Goal: Task Accomplishment & Management: Manage account settings

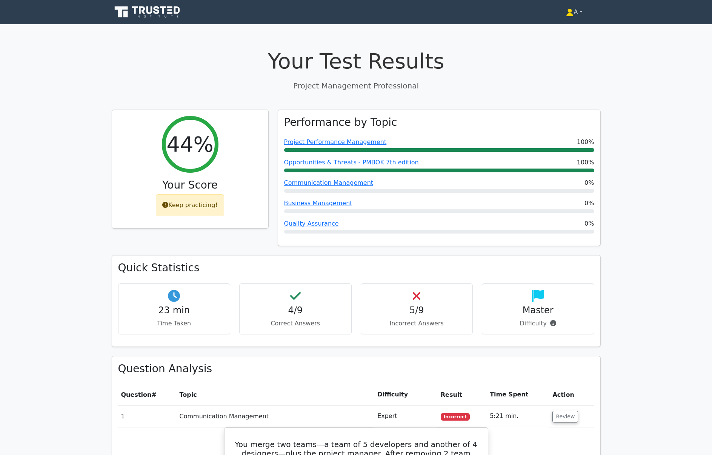
click at [578, 13] on link "A" at bounding box center [574, 12] width 52 height 15
click at [567, 26] on link "Profile" at bounding box center [579, 30] width 60 height 12
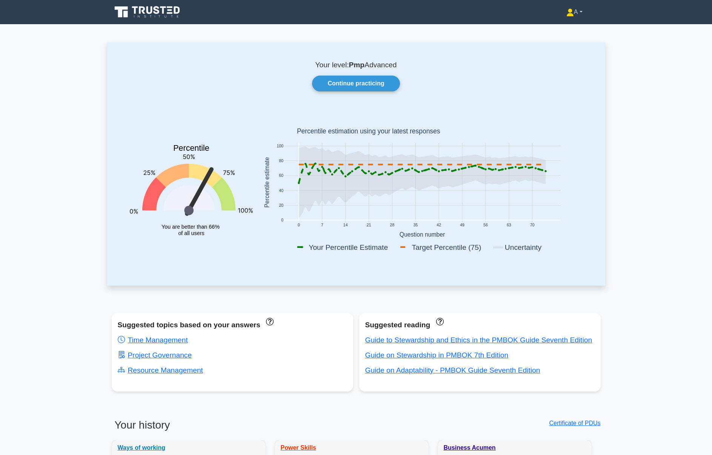
click at [575, 12] on link "A" at bounding box center [575, 12] width 52 height 15
click at [569, 40] on link "Settings" at bounding box center [579, 42] width 60 height 12
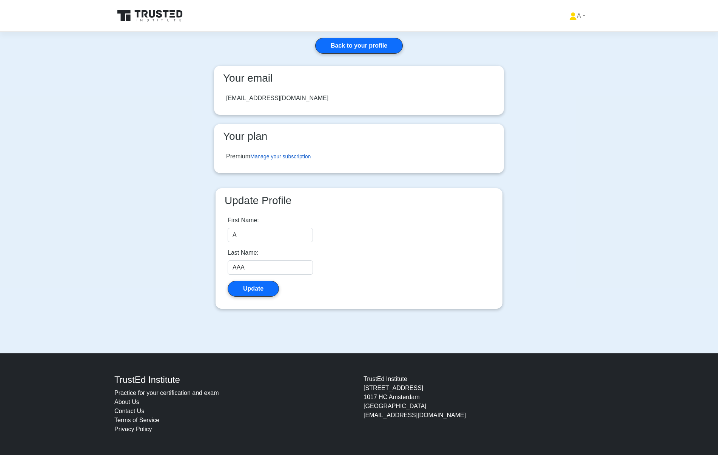
click at [264, 154] on link "Manage your subscription" at bounding box center [280, 156] width 60 height 6
